Goal: Task Accomplishment & Management: Complete application form

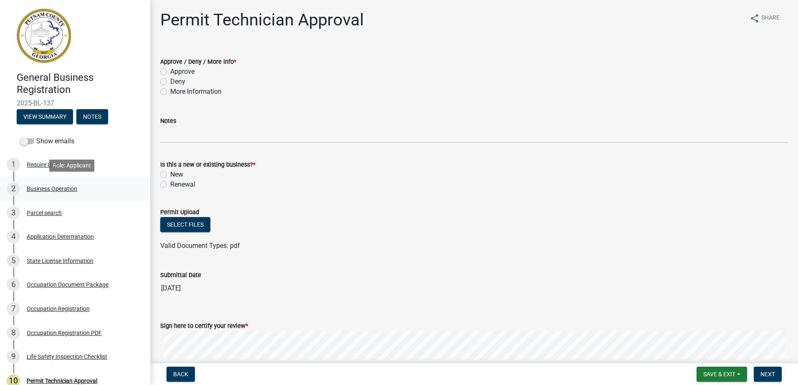
click at [58, 197] on link "2 Business Operation" at bounding box center [75, 189] width 150 height 24
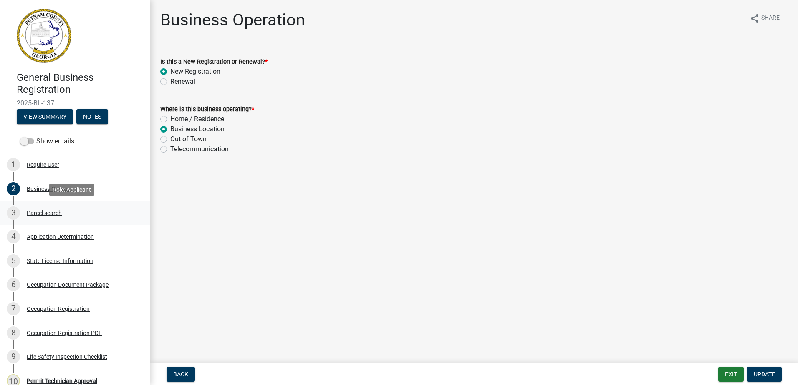
click at [51, 217] on div "3 Parcel search" at bounding box center [72, 213] width 130 height 13
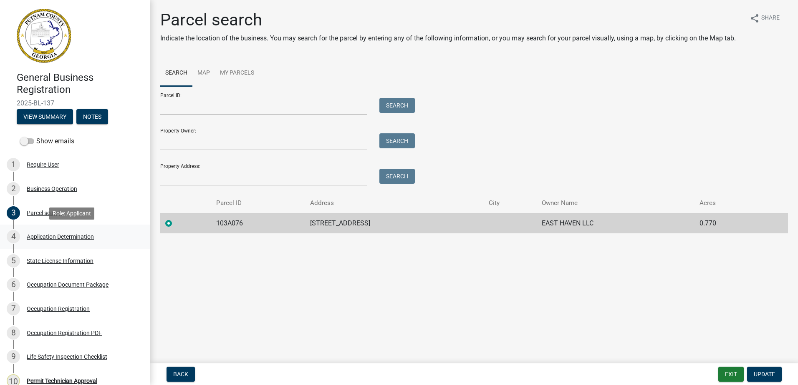
click at [72, 240] on div "Application Determination" at bounding box center [60, 237] width 67 height 6
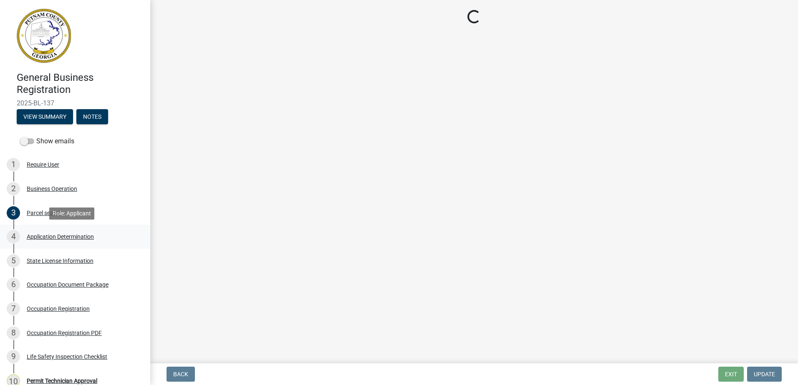
select select "GA"
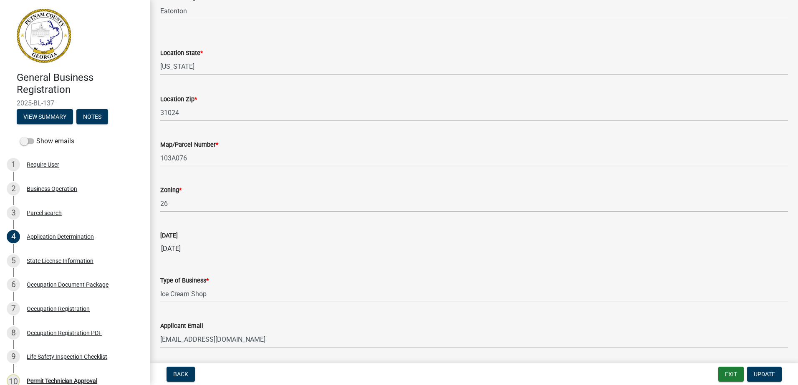
scroll to position [684, 0]
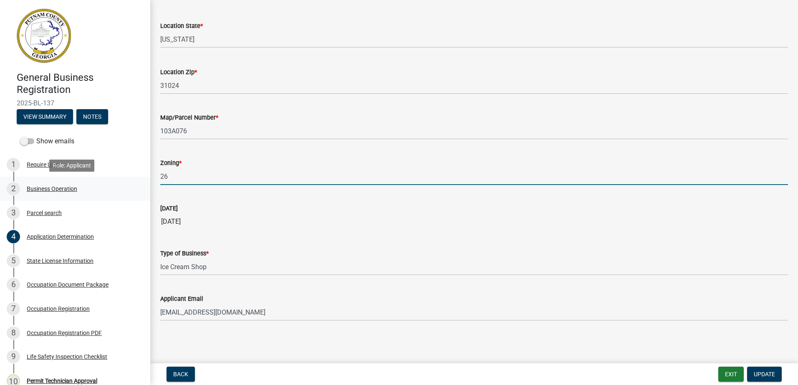
drag, startPoint x: 184, startPoint y: 185, endPoint x: 136, endPoint y: 197, distance: 49.0
click at [136, 197] on div "General Business Registration 2025-BL-137 View Summary Notes Show emails 1 Requ…" at bounding box center [399, 192] width 798 height 385
click at [434, 175] on input "c-1" at bounding box center [473, 176] width 627 height 17
click at [163, 176] on input "c-1" at bounding box center [473, 176] width 627 height 17
type input "C-1"
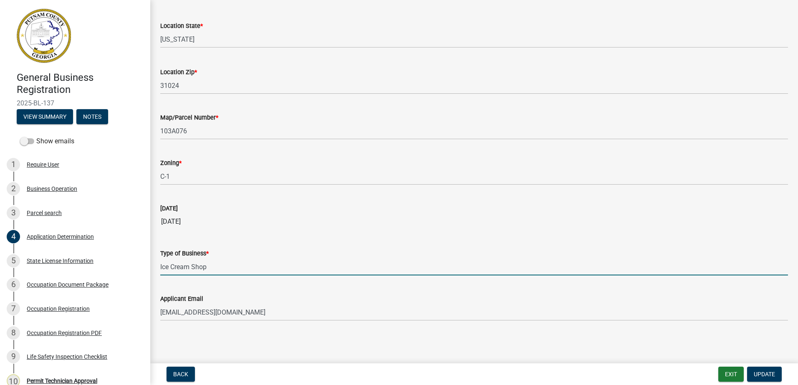
click at [208, 267] on input "Ice Cream Shop" at bounding box center [473, 267] width 627 height 17
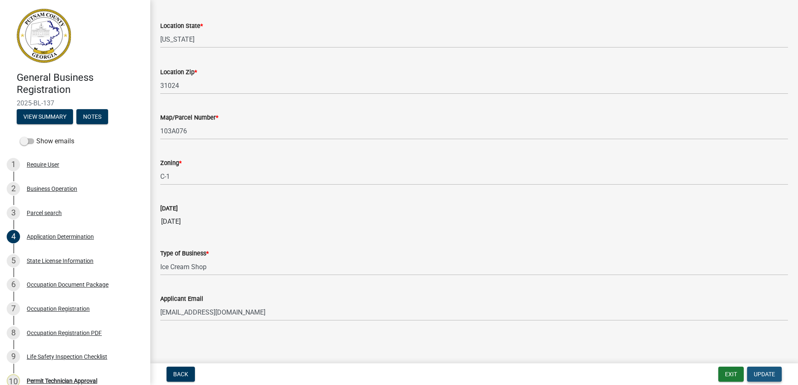
click at [763, 377] on span "Update" at bounding box center [763, 374] width 21 height 7
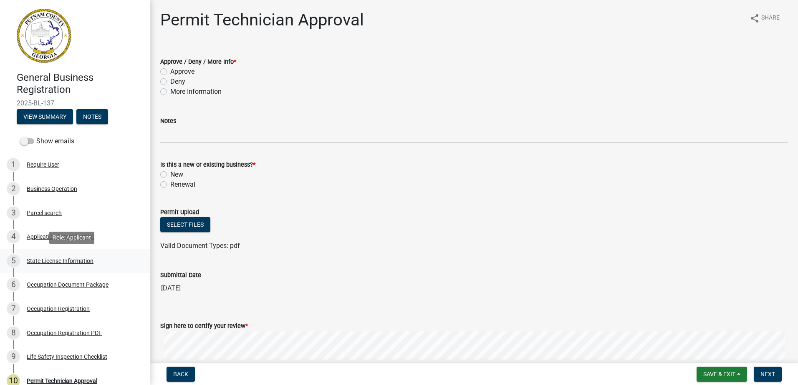
click at [72, 262] on div "State License Information" at bounding box center [60, 261] width 67 height 6
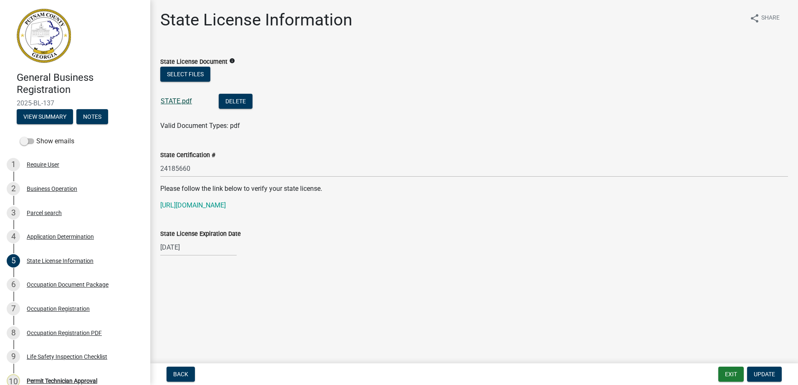
click at [177, 103] on link "STATE.pdf" at bounding box center [176, 101] width 31 height 8
click at [172, 101] on link "STATE.pdf" at bounding box center [176, 101] width 31 height 8
click at [37, 284] on div "Occupation Document Package" at bounding box center [68, 285] width 82 height 6
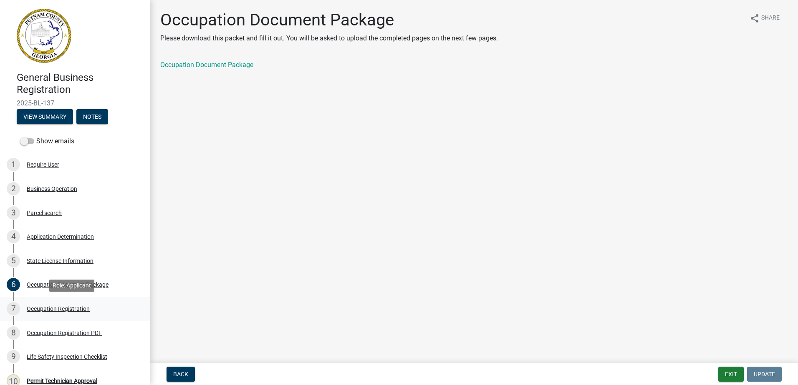
click at [36, 310] on div "Occupation Registration" at bounding box center [58, 309] width 63 height 6
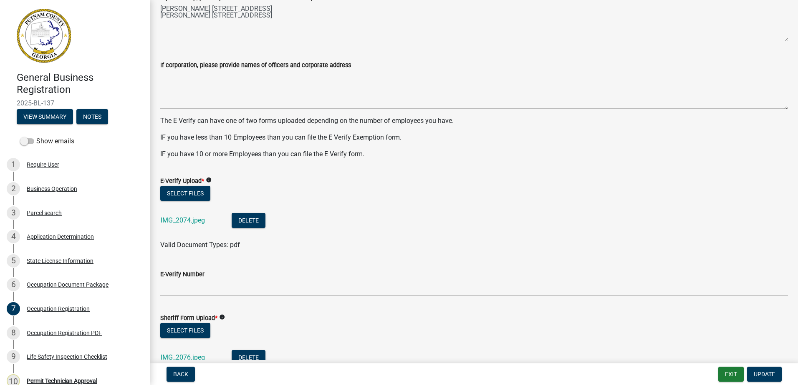
scroll to position [459, 0]
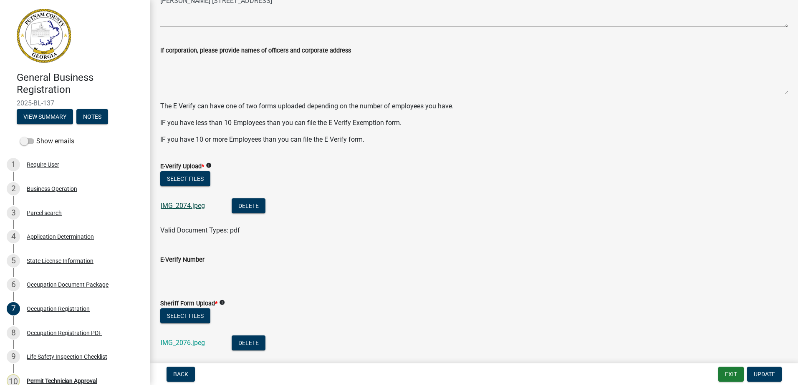
click at [170, 202] on link "IMG_2074.jpeg" at bounding box center [183, 206] width 44 height 8
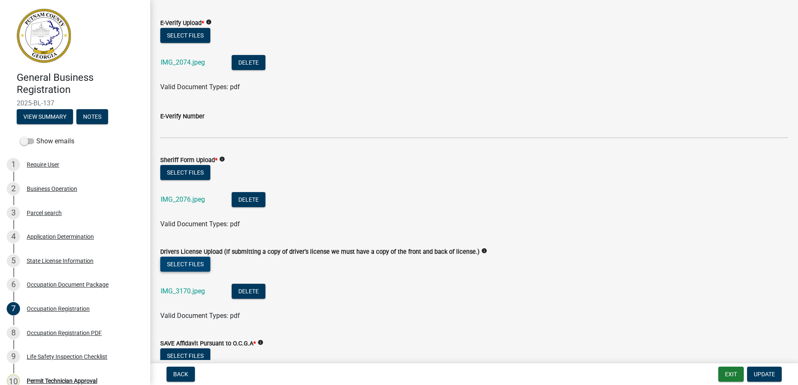
scroll to position [626, 0]
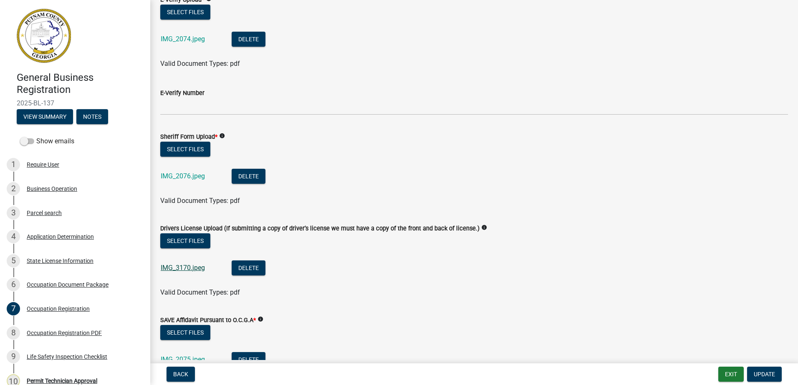
click at [191, 266] on link "IMG_3170.jpeg" at bounding box center [183, 268] width 44 height 8
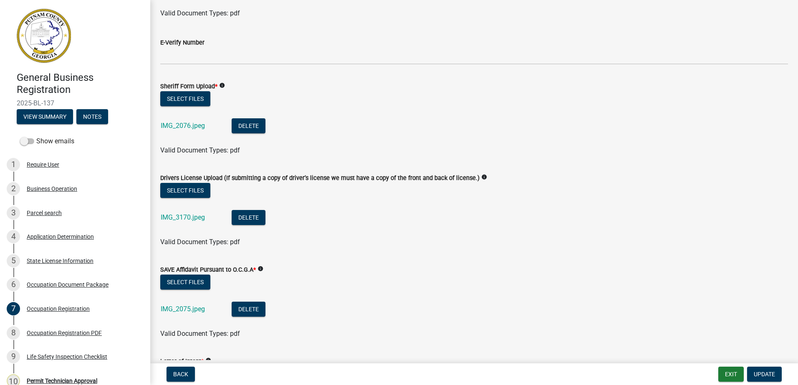
scroll to position [751, 0]
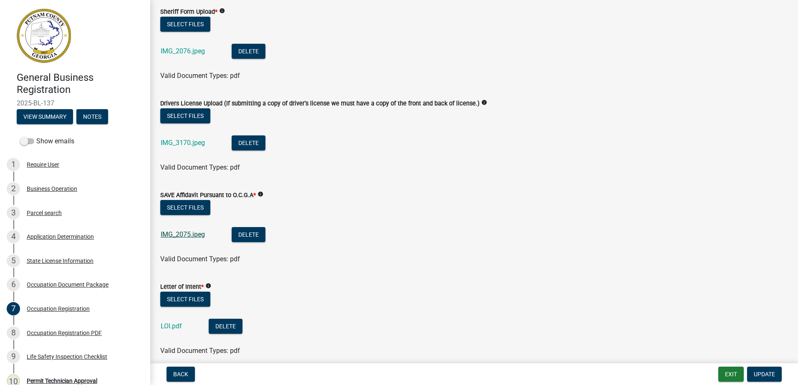
click at [184, 236] on link "IMG_2075.jpeg" at bounding box center [183, 235] width 44 height 8
click at [173, 231] on link "IMG_2075.jpeg" at bounding box center [183, 235] width 44 height 8
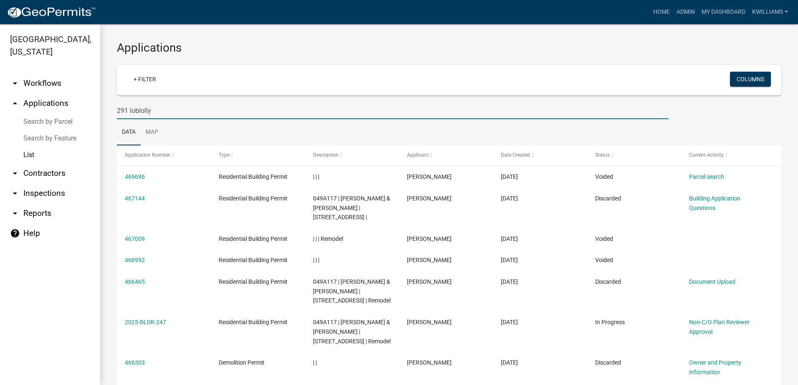
scroll to position [39, 0]
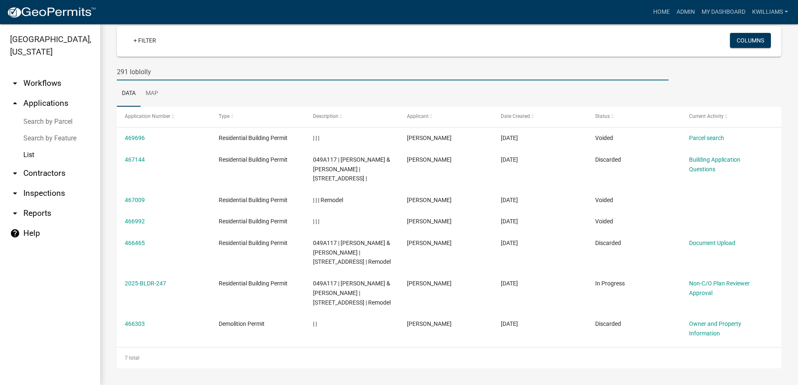
drag, startPoint x: 170, startPoint y: 73, endPoint x: 22, endPoint y: 163, distance: 172.8
click at [0, 75] on html "Internet Explorer does NOT work with GeoPermits. Get a new browser for more sec…" at bounding box center [399, 192] width 798 height 385
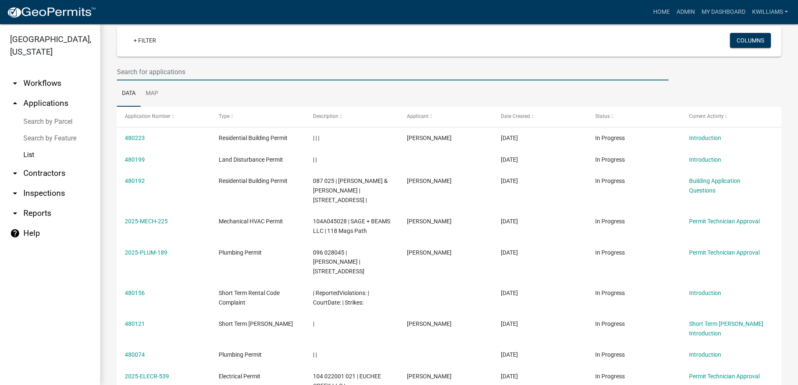
click at [58, 97] on link "arrow_drop_up Applications" at bounding box center [50, 103] width 100 height 20
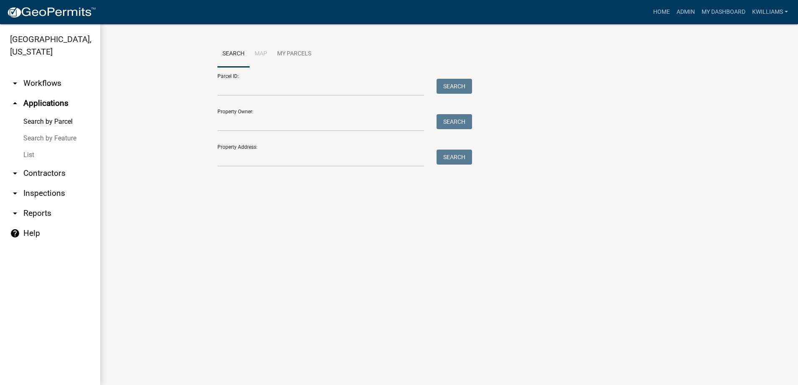
click at [45, 100] on link "arrow_drop_up Applications" at bounding box center [50, 103] width 100 height 20
drag, startPoint x: 29, startPoint y: 150, endPoint x: 41, endPoint y: 118, distance: 33.9
click at [29, 149] on link "List" at bounding box center [50, 155] width 100 height 17
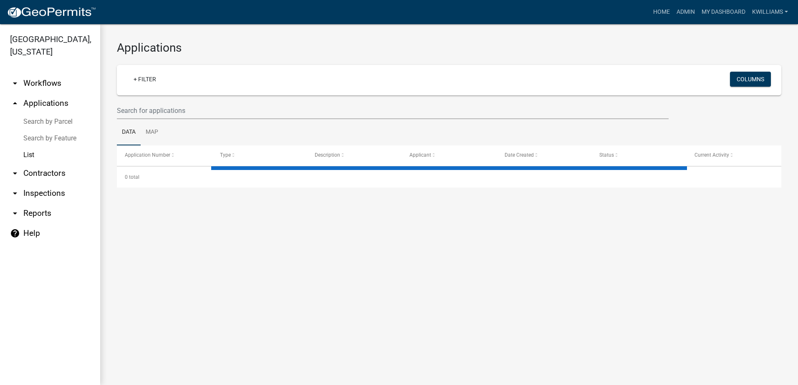
click at [58, 92] on link "arrow_drop_down Workflows" at bounding box center [50, 83] width 100 height 20
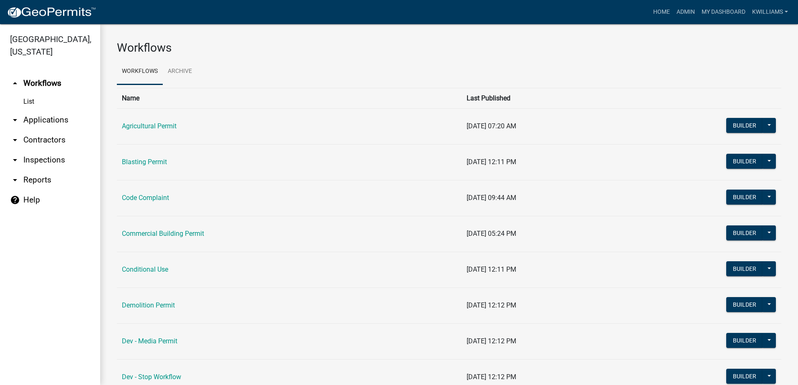
click at [26, 123] on link "arrow_drop_down Applications" at bounding box center [50, 120] width 100 height 20
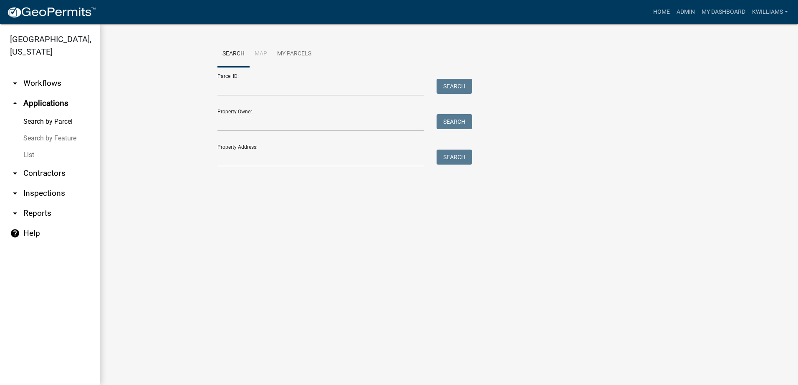
click at [28, 152] on link "List" at bounding box center [50, 155] width 100 height 17
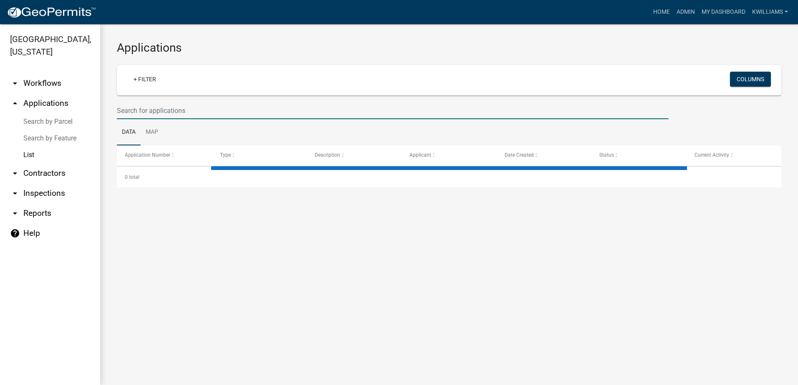
click at [125, 116] on input "text" at bounding box center [393, 110] width 552 height 17
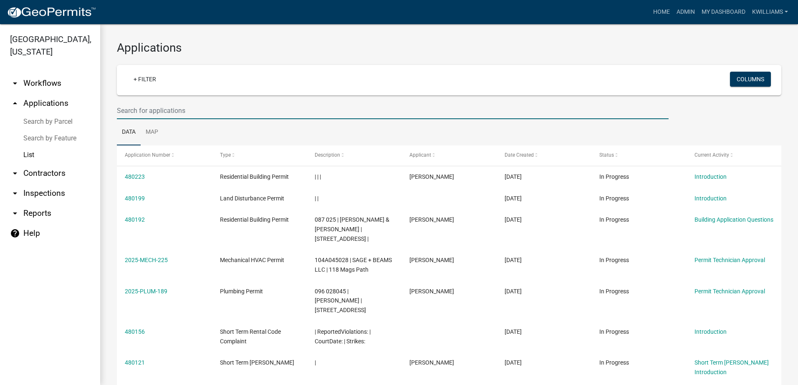
type input "a"
type input "anthony"
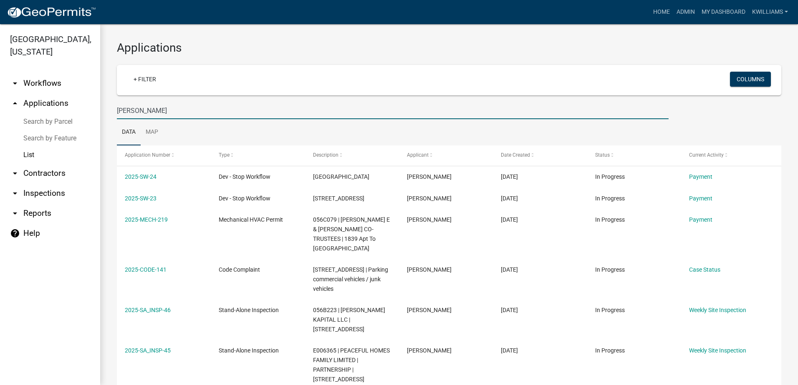
drag, startPoint x: 164, startPoint y: 109, endPoint x: -9, endPoint y: 111, distance: 173.1
click at [0, 111] on html "Internet Explorer does NOT work with GeoPermits. Get a new browser for more sec…" at bounding box center [399, 192] width 798 height 385
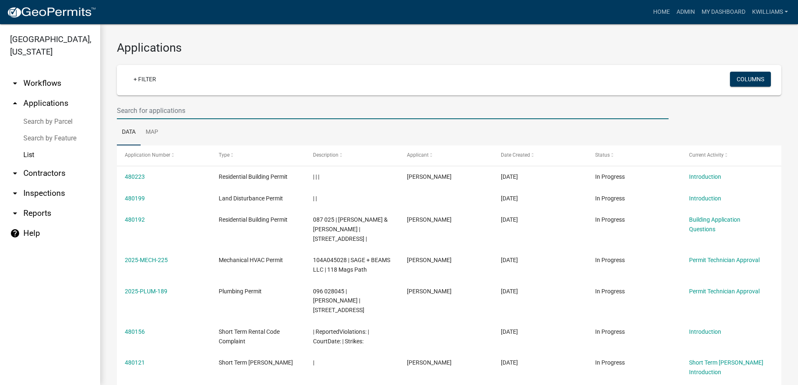
click at [123, 110] on input "text" at bounding box center [393, 110] width 552 height 17
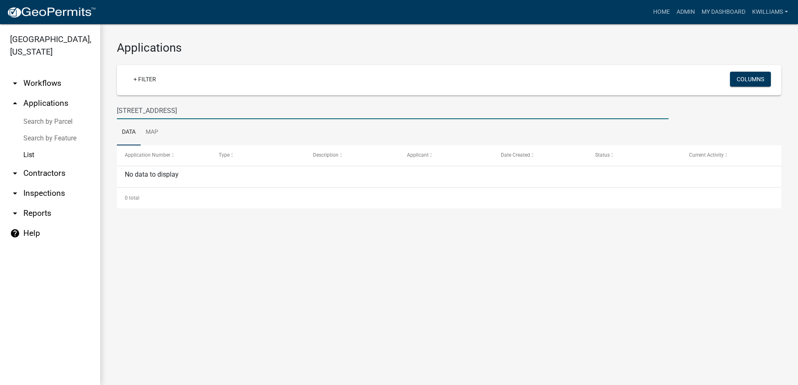
click at [124, 112] on input "366 firetower rd" at bounding box center [393, 110] width 552 height 17
click at [128, 110] on input "366 firetower rd" at bounding box center [393, 110] width 552 height 17
drag, startPoint x: 129, startPoint y: 110, endPoint x: -2, endPoint y: 99, distance: 131.4
click at [0, 99] on html "Internet Explorer does NOT work with GeoPermits. Get a new browser for more sec…" at bounding box center [399, 192] width 798 height 385
type input "firetower rd"
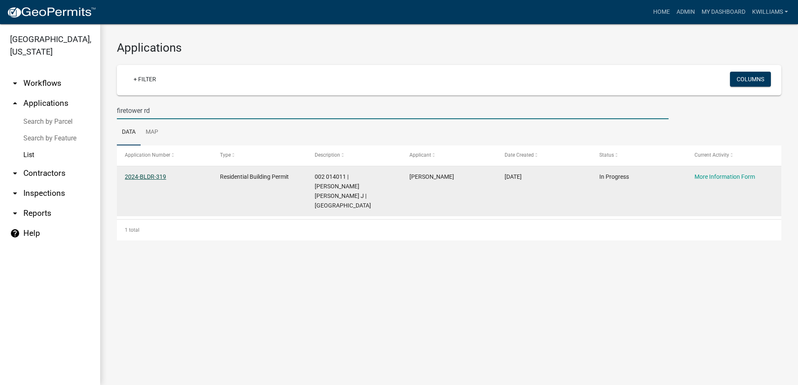
click at [141, 176] on link "2024-BLDR-319" at bounding box center [145, 177] width 41 height 7
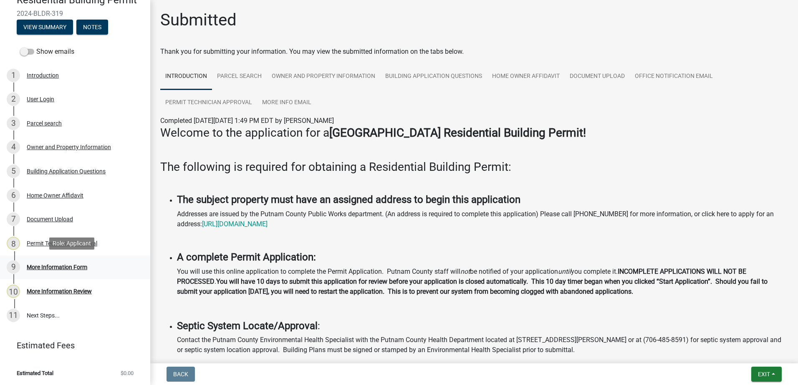
scroll to position [78, 0]
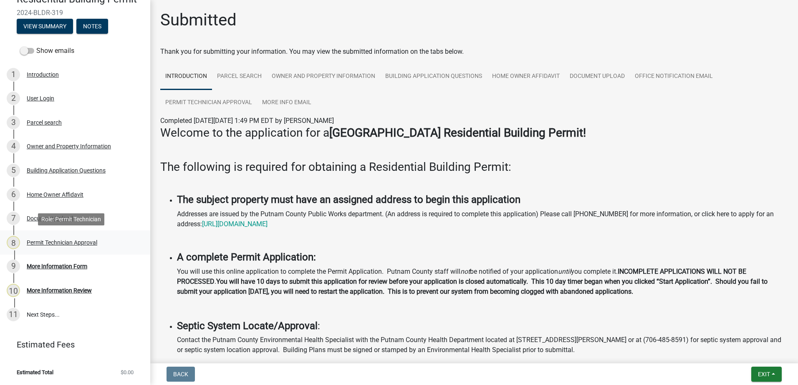
click at [47, 244] on div "Permit Technician Approval" at bounding box center [62, 243] width 71 height 6
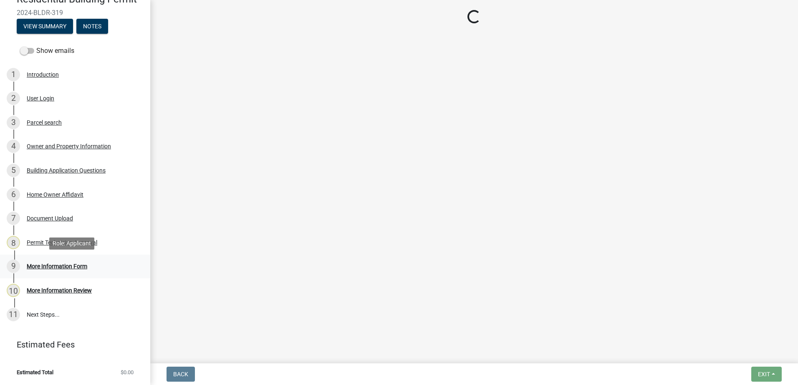
select select "a4366e26-0f82-401b-a682-956e4112ff86"
select select "83394b22-4a11-496c-8e5c-75ade2e72faf"
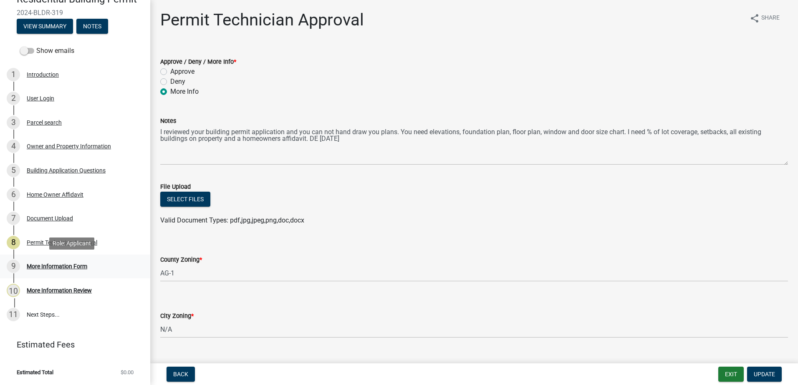
click at [53, 264] on div "More Information Form" at bounding box center [57, 267] width 60 height 6
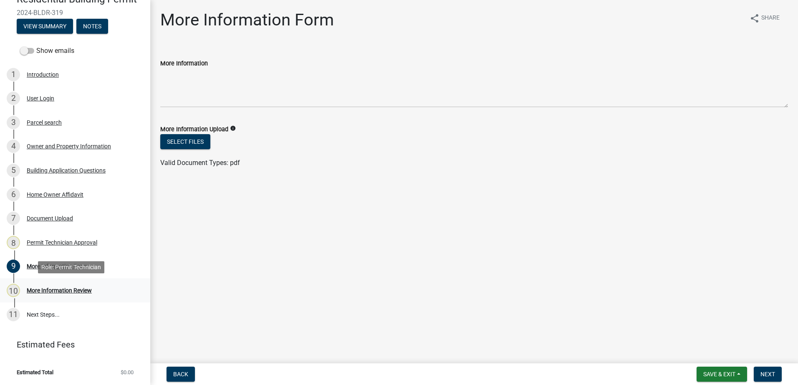
click at [48, 290] on div "More Information Review" at bounding box center [59, 291] width 65 height 6
click at [51, 291] on div "More Information Review" at bounding box center [59, 291] width 65 height 6
click at [56, 264] on div "More Information Form" at bounding box center [57, 267] width 60 height 6
click at [53, 237] on div "8 Permit Technician Approval" at bounding box center [72, 242] width 130 height 13
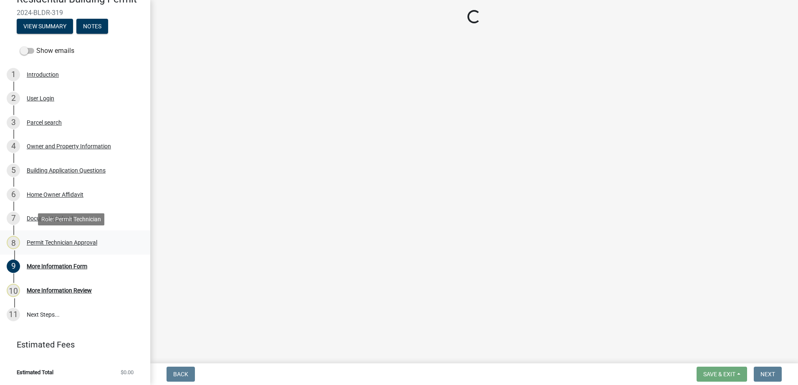
select select "a4366e26-0f82-401b-a682-956e4112ff86"
select select "83394b22-4a11-496c-8e5c-75ade2e72faf"
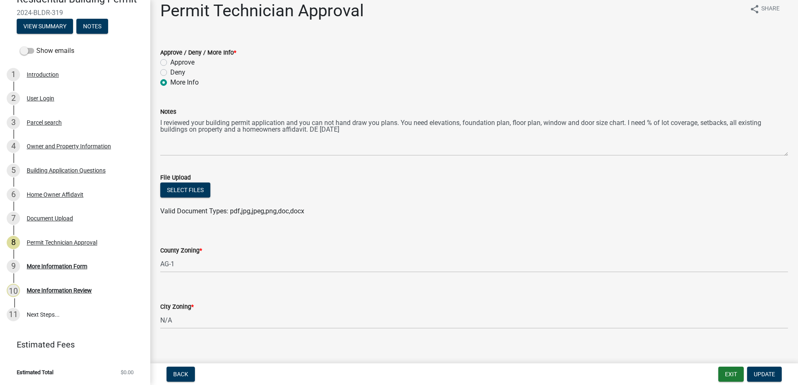
scroll to position [18, 0]
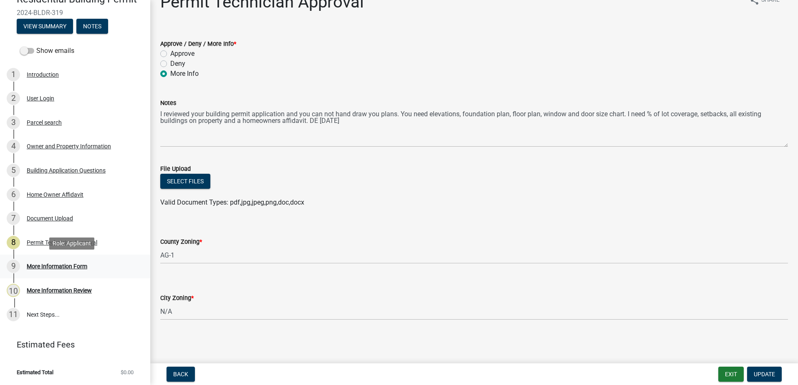
click at [47, 269] on div "More Information Form" at bounding box center [57, 267] width 60 height 6
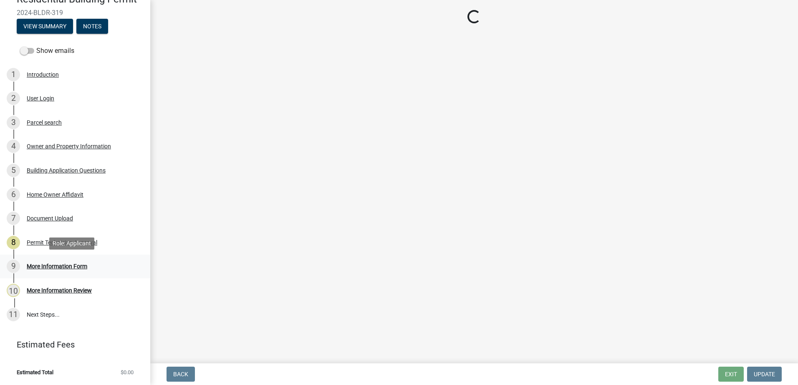
scroll to position [0, 0]
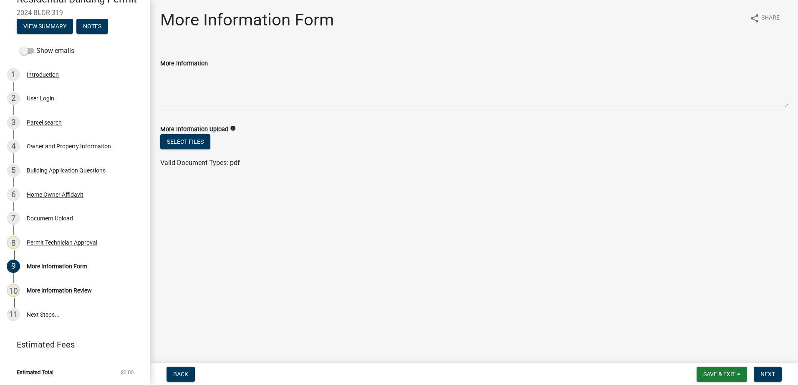
click at [183, 131] on label "More Information Upload" at bounding box center [194, 130] width 68 height 6
click at [184, 138] on button "Select files" at bounding box center [185, 141] width 50 height 15
click at [194, 142] on button "Select files" at bounding box center [185, 141] width 50 height 15
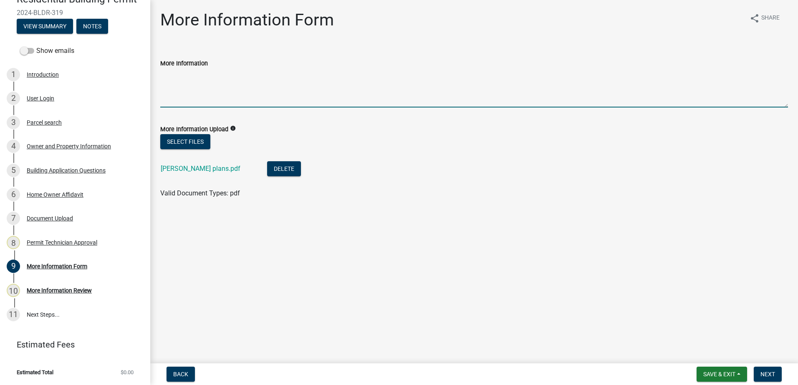
click at [171, 91] on textarea "More Information" at bounding box center [473, 87] width 627 height 39
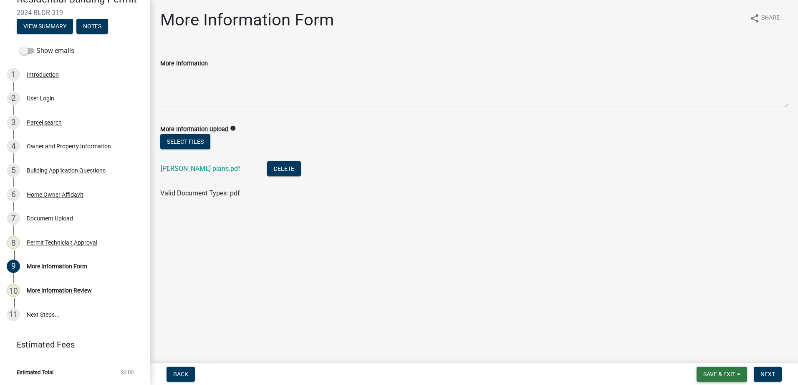
drag, startPoint x: 712, startPoint y: 376, endPoint x: 704, endPoint y: 360, distance: 18.5
click at [711, 375] on span "Save & Exit" at bounding box center [719, 374] width 32 height 7
click at [698, 334] on button "Save" at bounding box center [713, 333] width 67 height 20
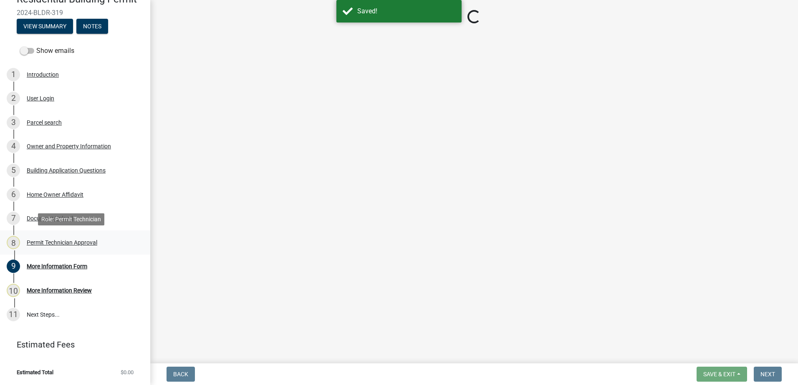
click at [72, 251] on link "8 Permit Technician Approval" at bounding box center [75, 243] width 150 height 24
select select "a4366e26-0f82-401b-a682-956e4112ff86"
select select "83394b22-4a11-496c-8e5c-75ade2e72faf"
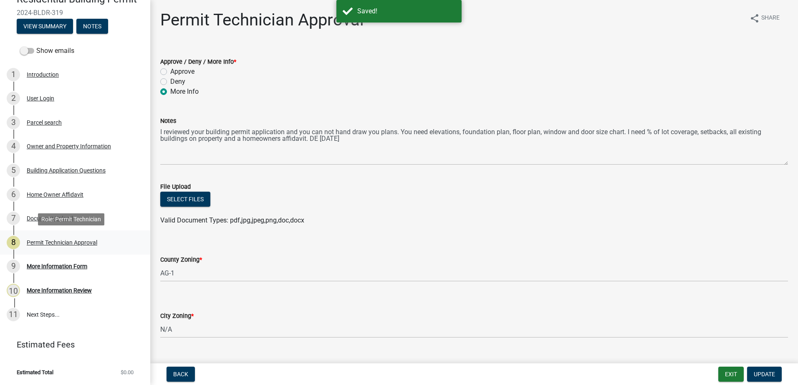
click at [72, 244] on div "Permit Technician Approval" at bounding box center [62, 243] width 71 height 6
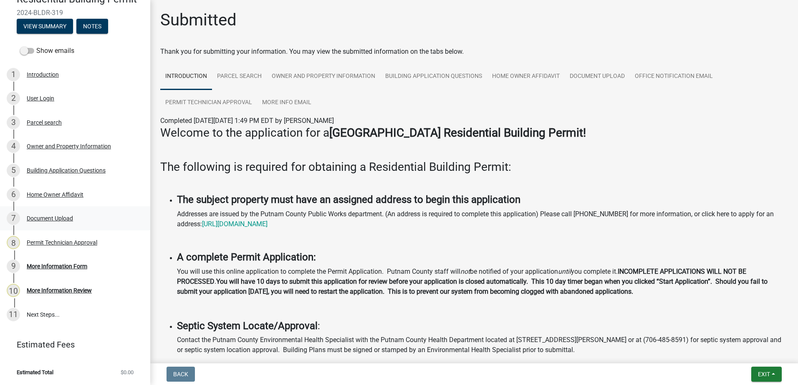
click at [59, 223] on div "7 Document Upload" at bounding box center [72, 218] width 130 height 13
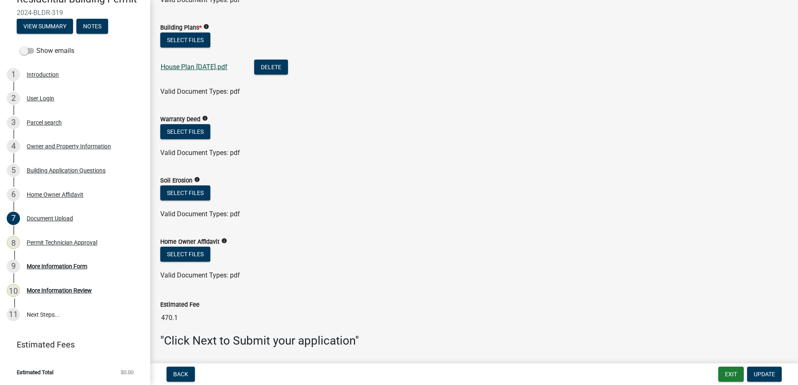
scroll to position [570, 0]
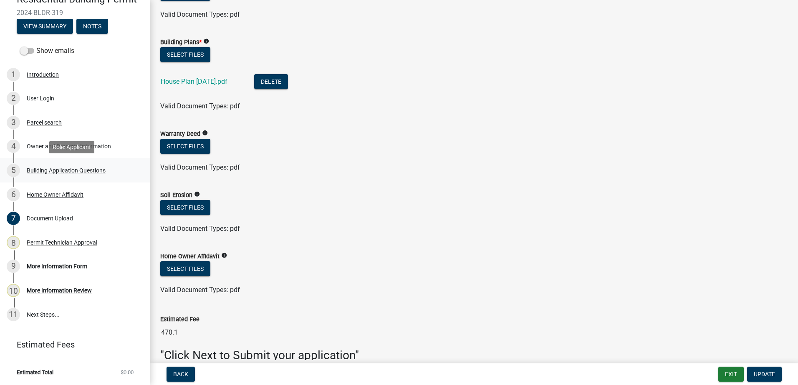
click at [70, 166] on div "5 Building Application Questions" at bounding box center [72, 170] width 130 height 13
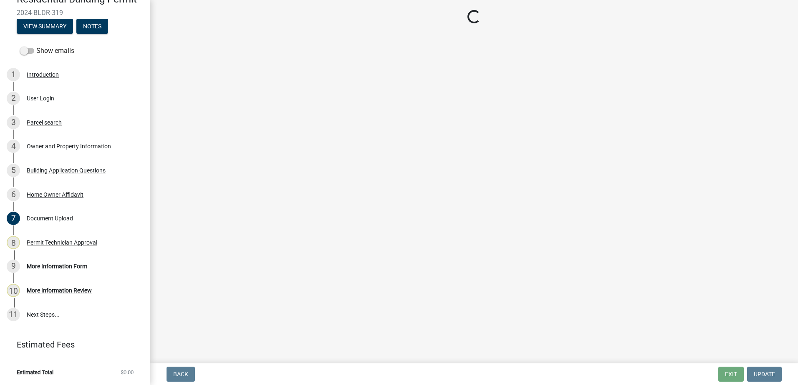
select select "2ec94193-6885-4dbb-8fbc-a6ee81e417fe"
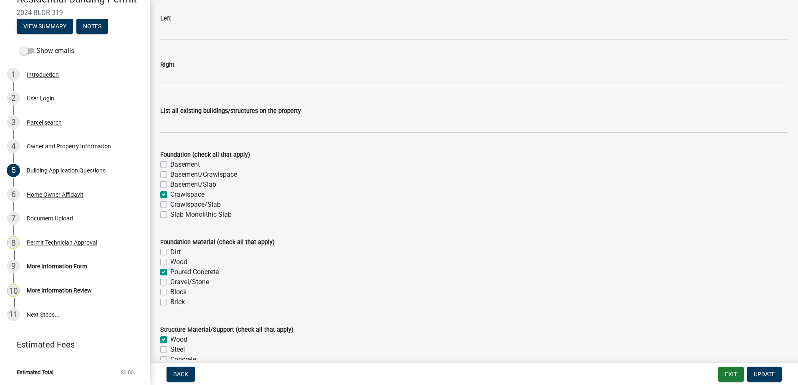
scroll to position [1293, 0]
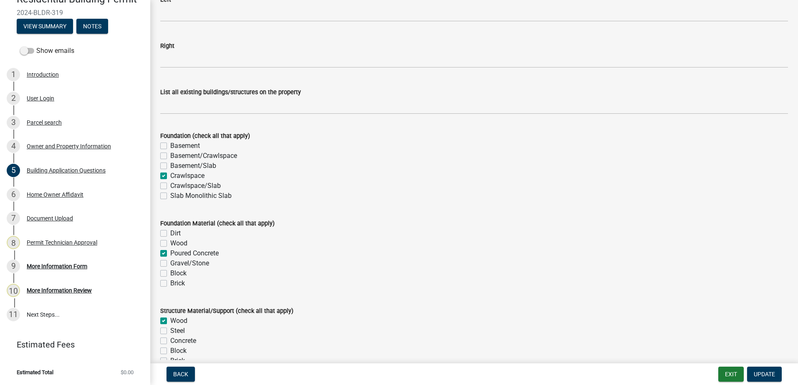
click at [219, 117] on wm-data-entity-input "List all existing buildings/structures on the property" at bounding box center [473, 98] width 627 height 45
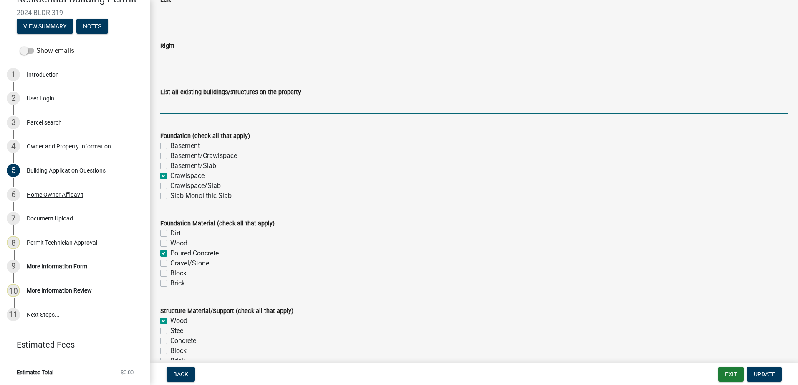
drag, startPoint x: 213, startPoint y: 106, endPoint x: 212, endPoint y: 95, distance: 11.3
click at [212, 102] on input "List all existing buildings/structures on the property" at bounding box center [473, 105] width 627 height 17
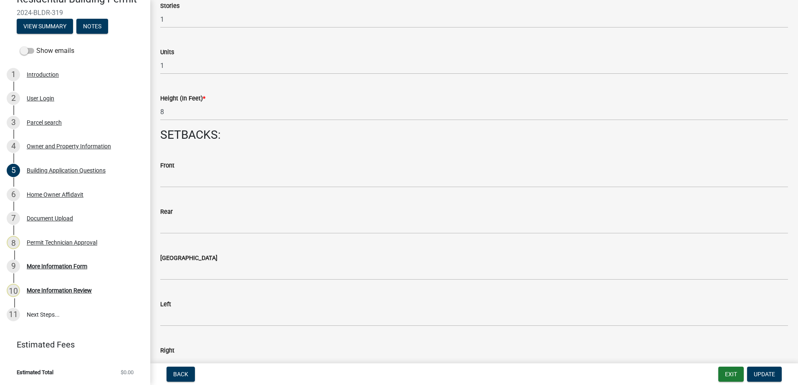
scroll to position [1001, 0]
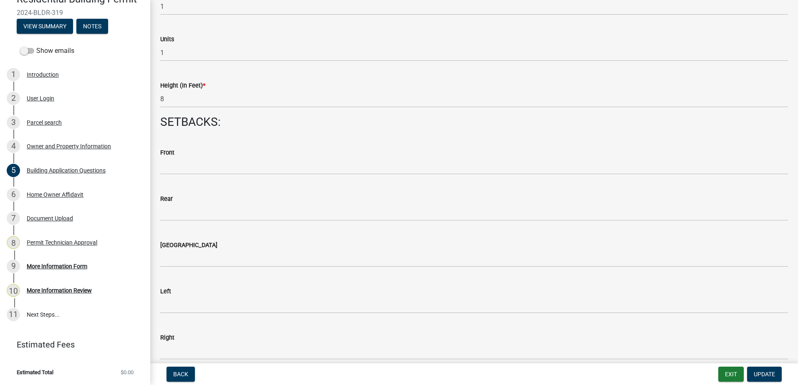
type input "None"
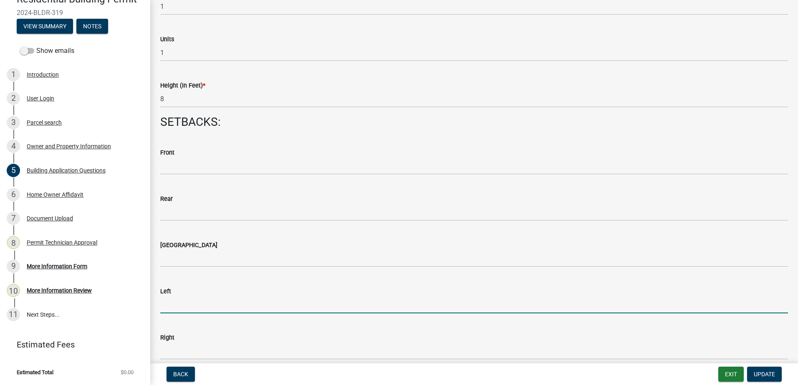
click at [180, 309] on input "text" at bounding box center [473, 305] width 627 height 17
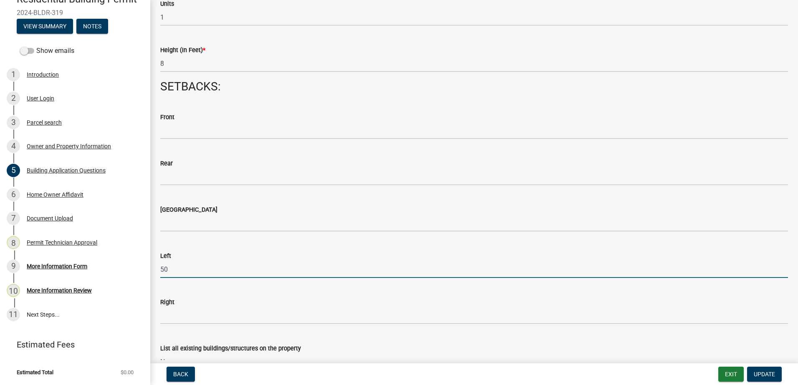
scroll to position [1085, 0]
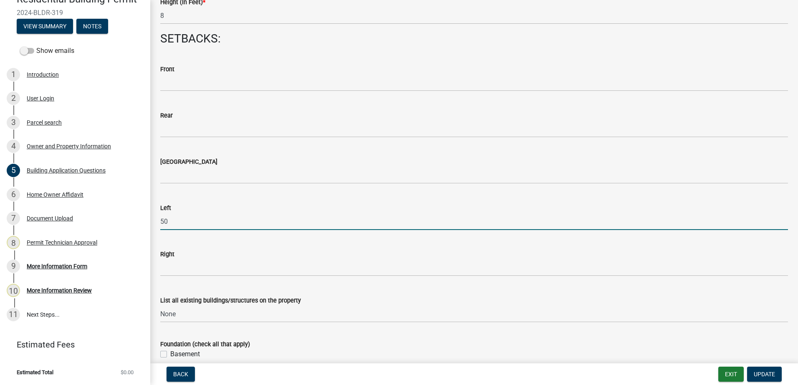
type input "50"
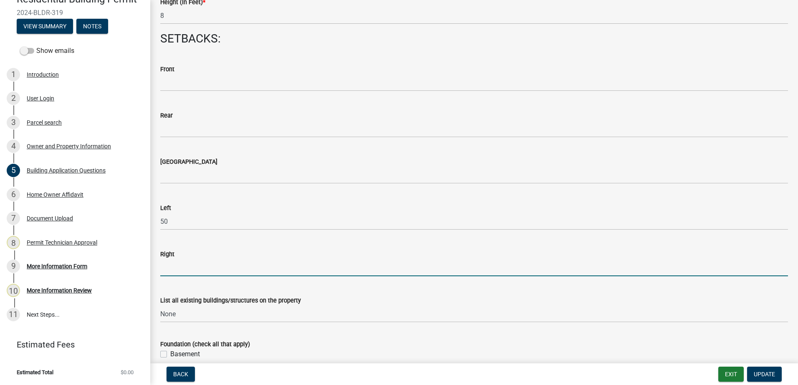
click at [179, 272] on input "text" at bounding box center [473, 267] width 627 height 17
type input "60"
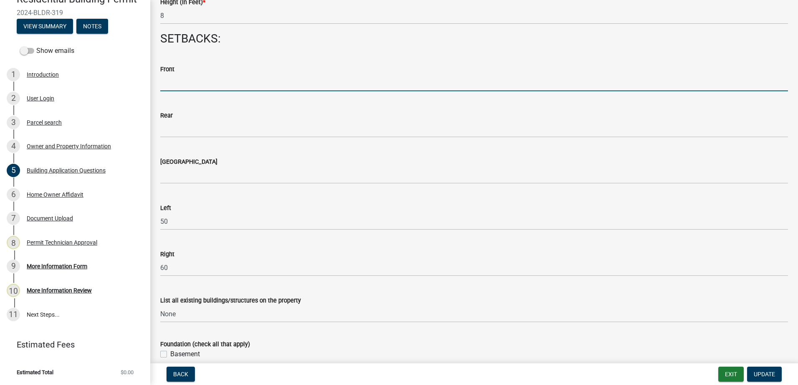
drag, startPoint x: 170, startPoint y: 88, endPoint x: 167, endPoint y: 78, distance: 10.0
click at [170, 88] on input "text" at bounding box center [473, 82] width 627 height 17
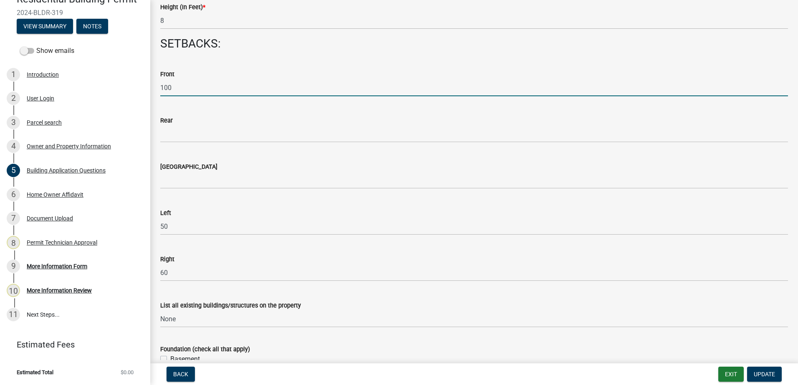
scroll to position [1126, 0]
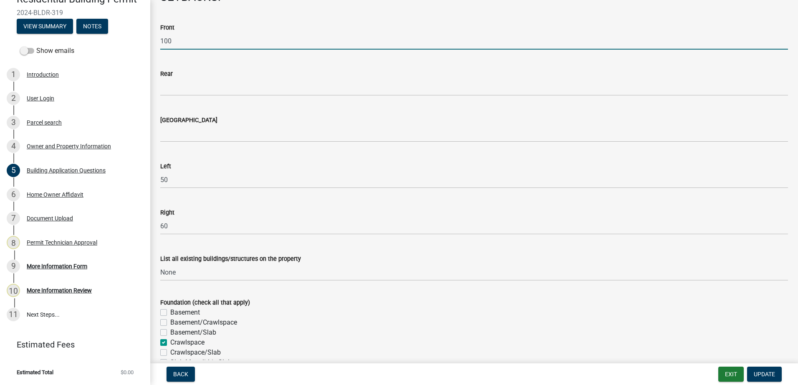
type input "100"
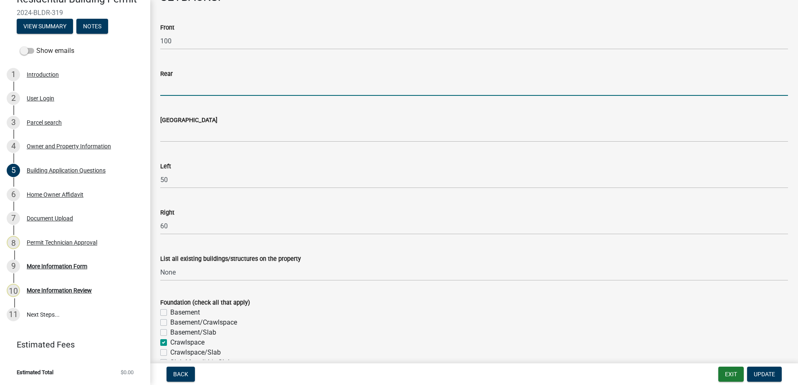
click at [191, 94] on input "text" at bounding box center [473, 87] width 627 height 17
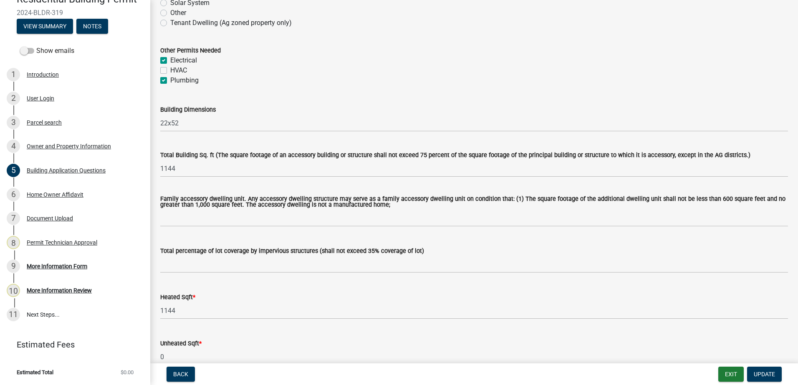
scroll to position [250, 0]
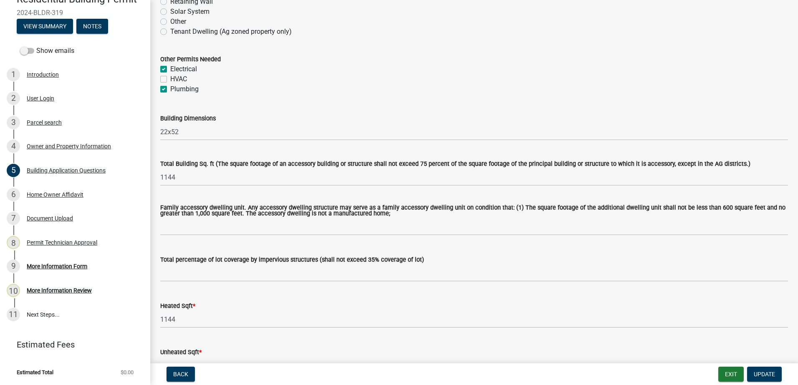
type input "100"
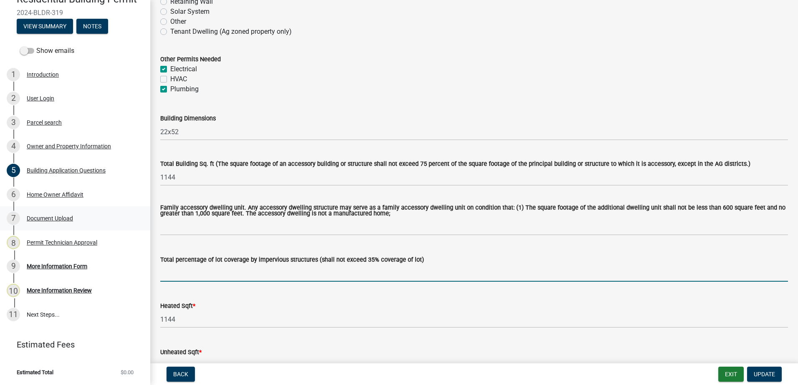
drag, startPoint x: 167, startPoint y: 273, endPoint x: 87, endPoint y: 229, distance: 91.7
click at [167, 272] on input "text" at bounding box center [473, 273] width 627 height 17
type input "3"
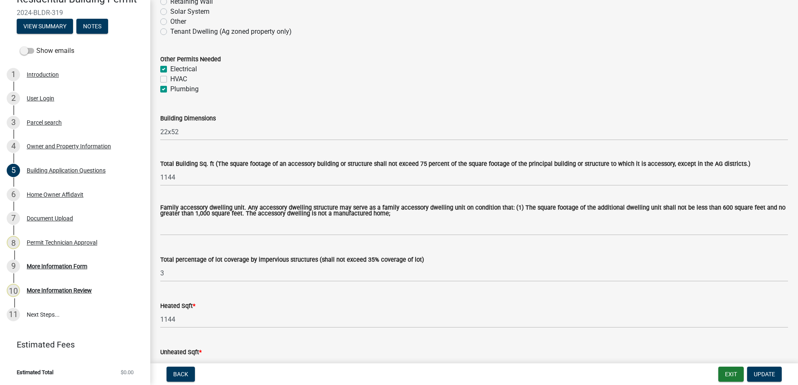
click at [170, 80] on label "HVAC" at bounding box center [178, 79] width 17 height 10
click at [170, 80] on input "HVAC" at bounding box center [172, 76] width 5 height 5
checkbox input "true"
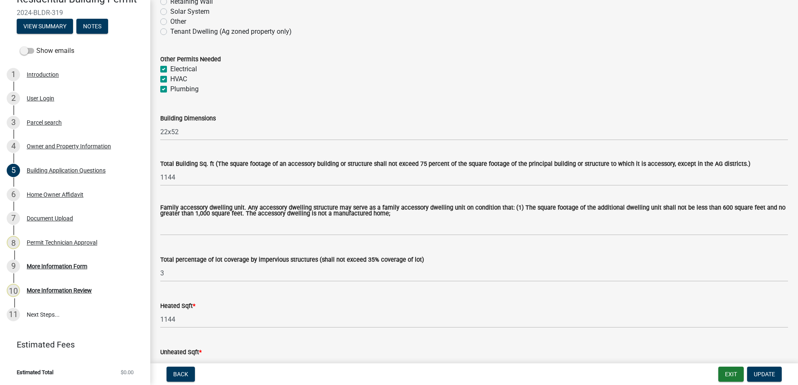
checkbox input "true"
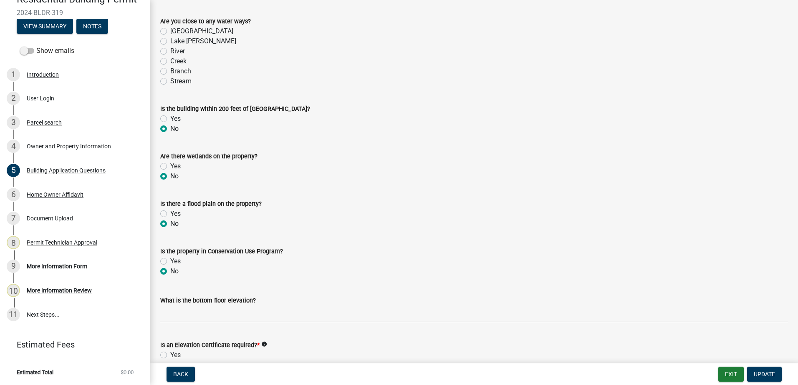
scroll to position [2754, 0]
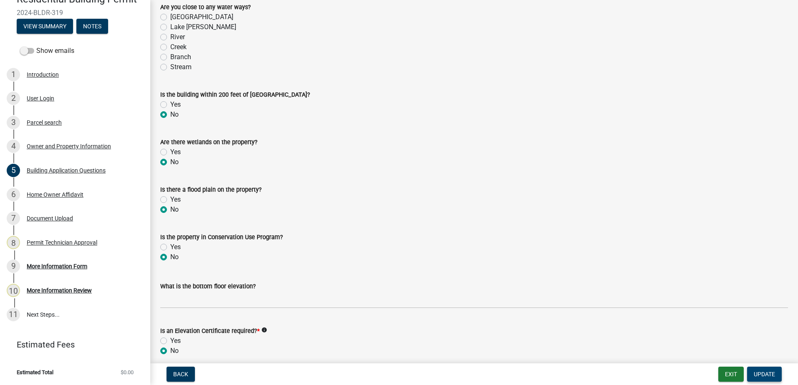
click at [772, 372] on span "Update" at bounding box center [763, 374] width 21 height 7
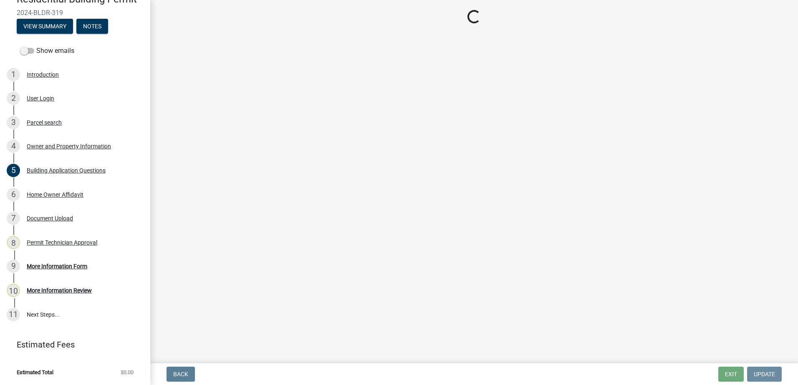
scroll to position [0, 0]
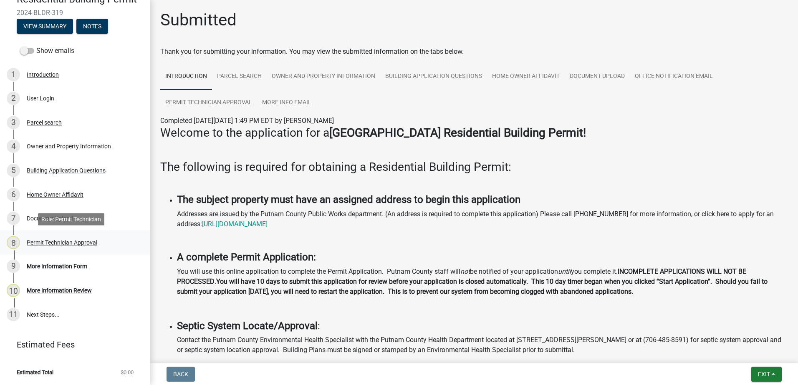
click at [73, 240] on div "Permit Technician Approval" at bounding box center [62, 243] width 71 height 6
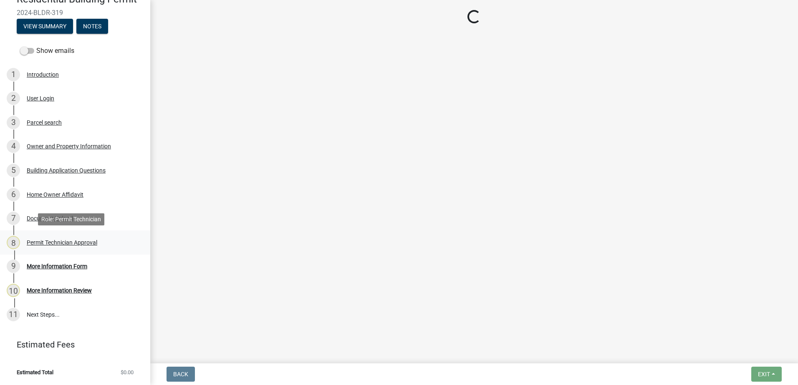
select select "a4366e26-0f82-401b-a682-956e4112ff86"
select select "83394b22-4a11-496c-8e5c-75ade2e72faf"
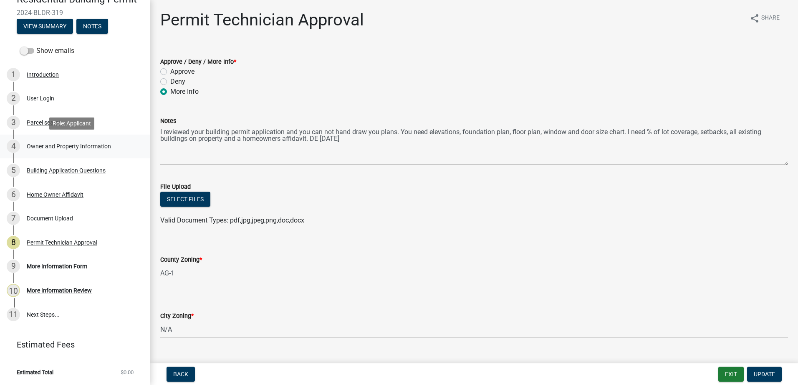
click at [35, 147] on div "Owner and Property Information" at bounding box center [69, 147] width 84 height 6
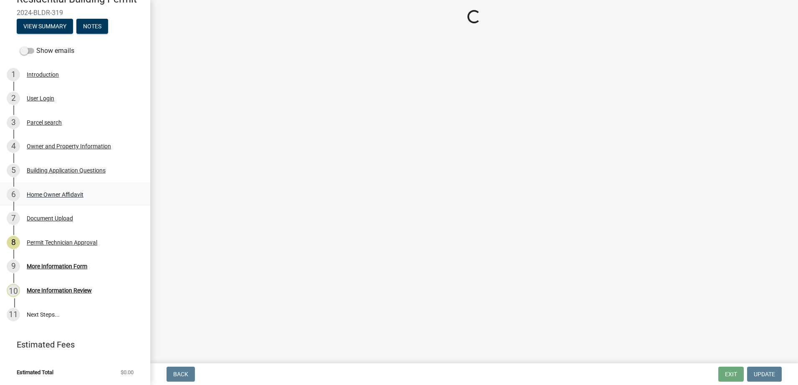
click at [46, 193] on div "Home Owner Affidavit" at bounding box center [55, 195] width 57 height 6
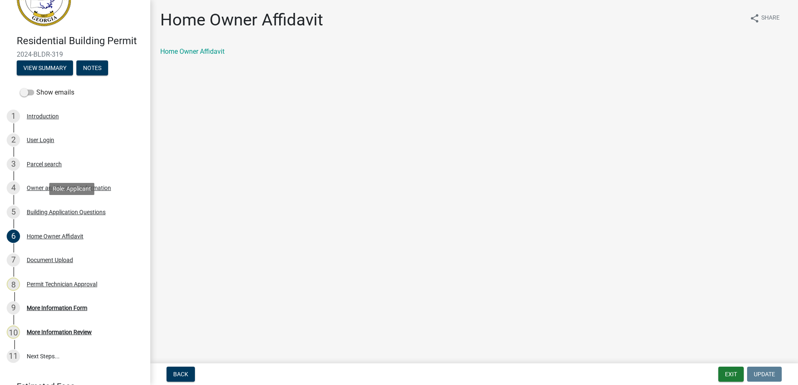
select select "a4366e26-0f82-401b-a682-956e4112ff86"
select select "83394b22-4a11-496c-8e5c-75ade2e72faf"
select select "ece5c1a9-df30-4702-9587-5deee23533b7"
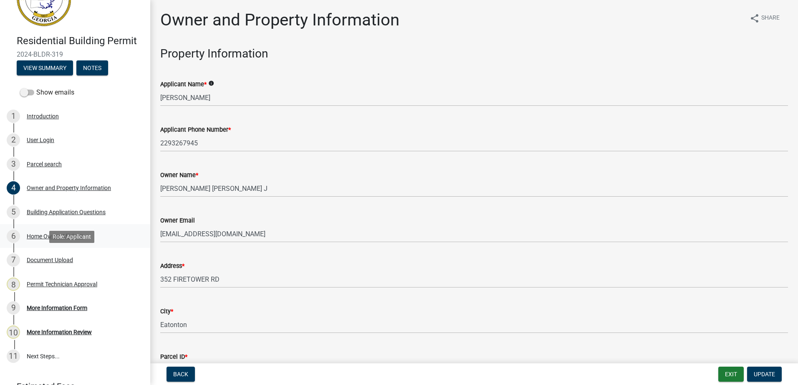
drag, startPoint x: 51, startPoint y: 250, endPoint x: 51, endPoint y: 245, distance: 5.0
click at [51, 250] on link "7 Document Upload" at bounding box center [75, 260] width 150 height 24
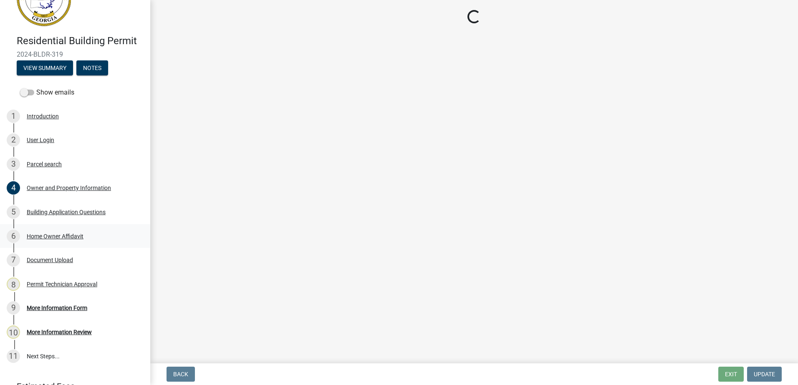
click at [49, 237] on div "Home Owner Affidavit" at bounding box center [55, 237] width 57 height 6
click at [57, 234] on div "Home Owner Affidavit" at bounding box center [55, 237] width 57 height 6
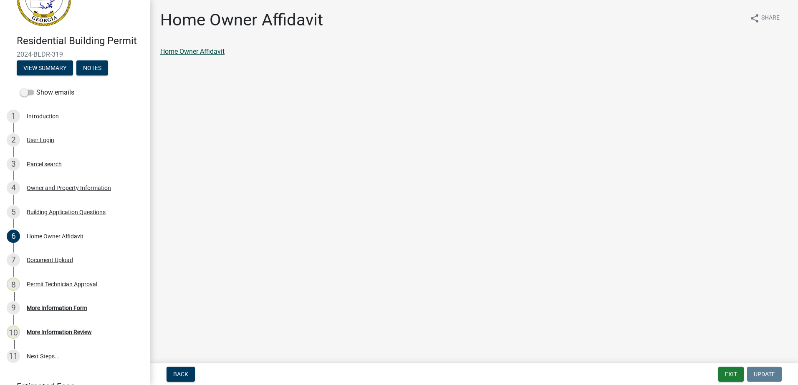
click at [175, 51] on link "Home Owner Affidavit" at bounding box center [192, 52] width 64 height 8
click at [66, 237] on div "Home Owner Affidavit" at bounding box center [55, 237] width 57 height 6
click at [184, 53] on link "Home Owner Affidavit" at bounding box center [192, 52] width 64 height 8
